Goal: Transaction & Acquisition: Purchase product/service

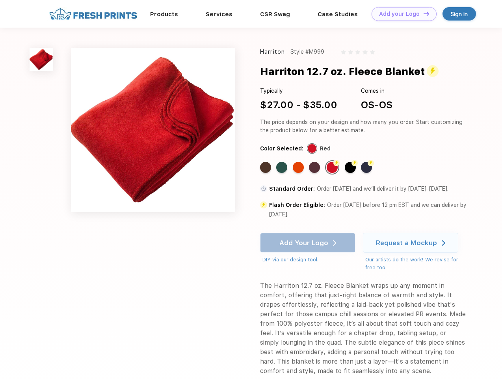
click at [401, 14] on link "Add your Logo Design Tool" at bounding box center [404, 14] width 65 height 14
click at [0, 0] on div "Design Tool" at bounding box center [0, 0] width 0 height 0
click at [423, 13] on link "Add your Logo Design Tool" at bounding box center [404, 14] width 65 height 14
click at [41, 59] on img at bounding box center [41, 59] width 23 height 23
click at [267, 167] on div "Standard Color" at bounding box center [265, 167] width 11 height 11
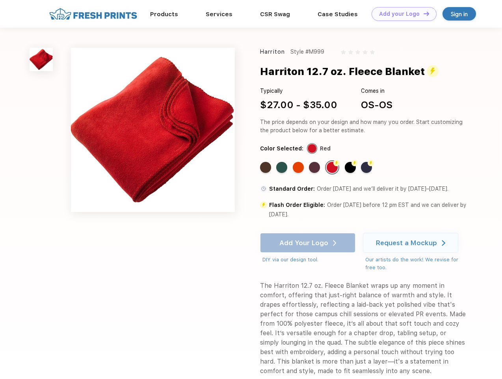
click at [283, 167] on div "Standard Color" at bounding box center [281, 167] width 11 height 11
click at [299, 167] on div "Standard Color" at bounding box center [298, 167] width 11 height 11
click at [316, 167] on div "Standard Color" at bounding box center [314, 167] width 11 height 11
click at [333, 167] on div "Flash Color" at bounding box center [332, 167] width 11 height 11
click at [351, 167] on div "Flash Color" at bounding box center [350, 167] width 11 height 11
